Goal: Information Seeking & Learning: Learn about a topic

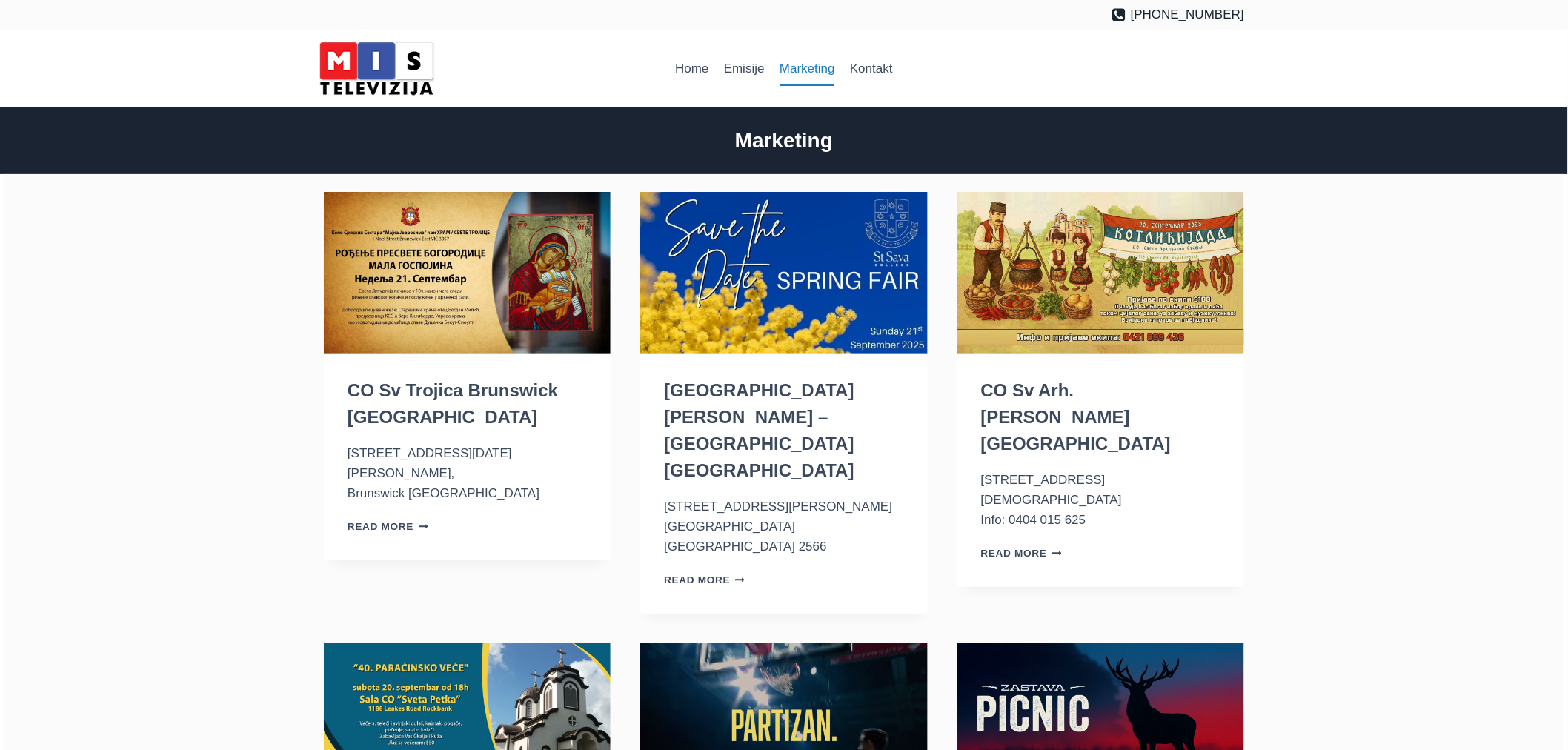
click at [805, 64] on link "Marketing" at bounding box center [807, 68] width 70 height 35
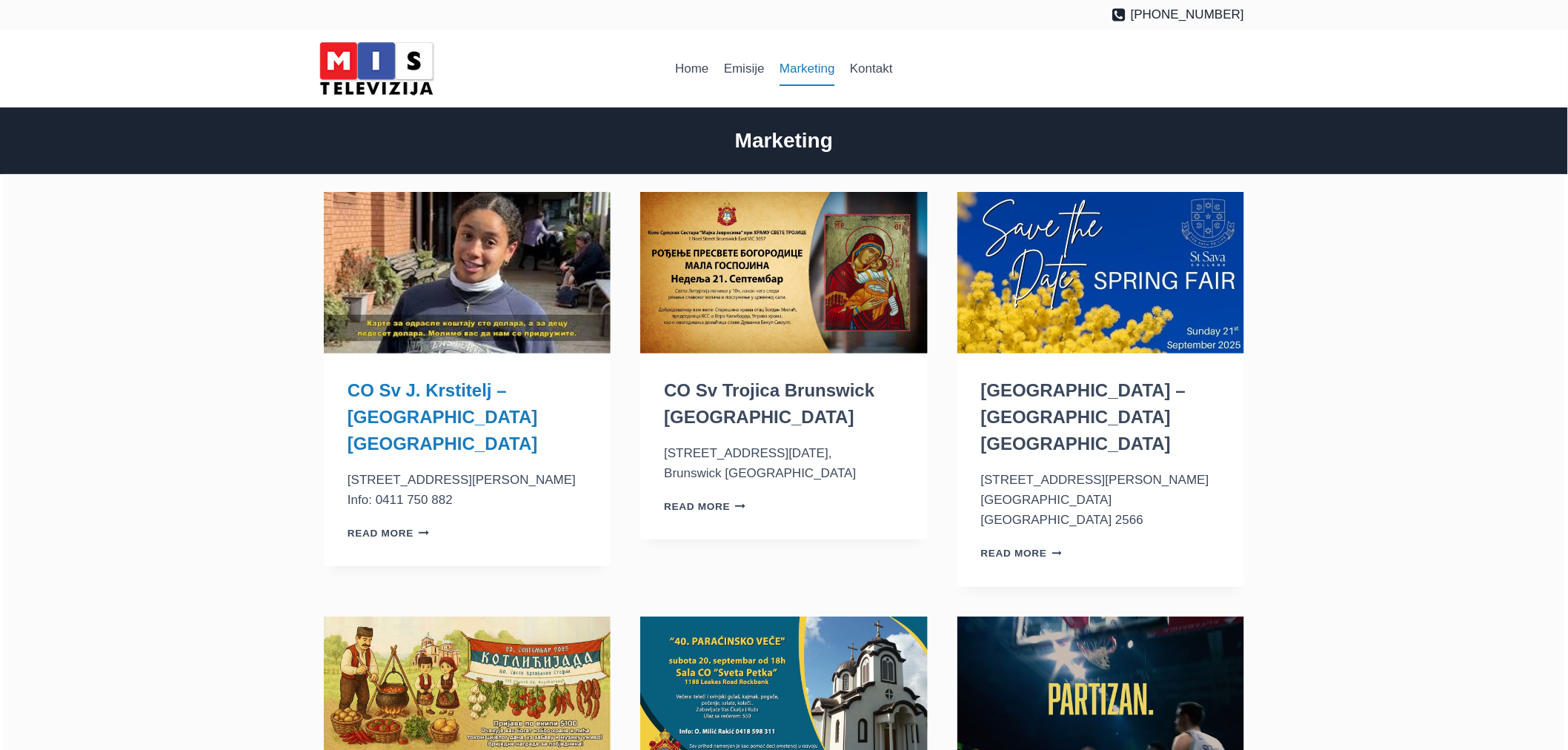
click at [433, 395] on link "CO Sv J. Krstitelj – [GEOGRAPHIC_DATA] [GEOGRAPHIC_DATA]" at bounding box center [442, 416] width 189 height 73
